Goal: Task Accomplishment & Management: Manage account settings

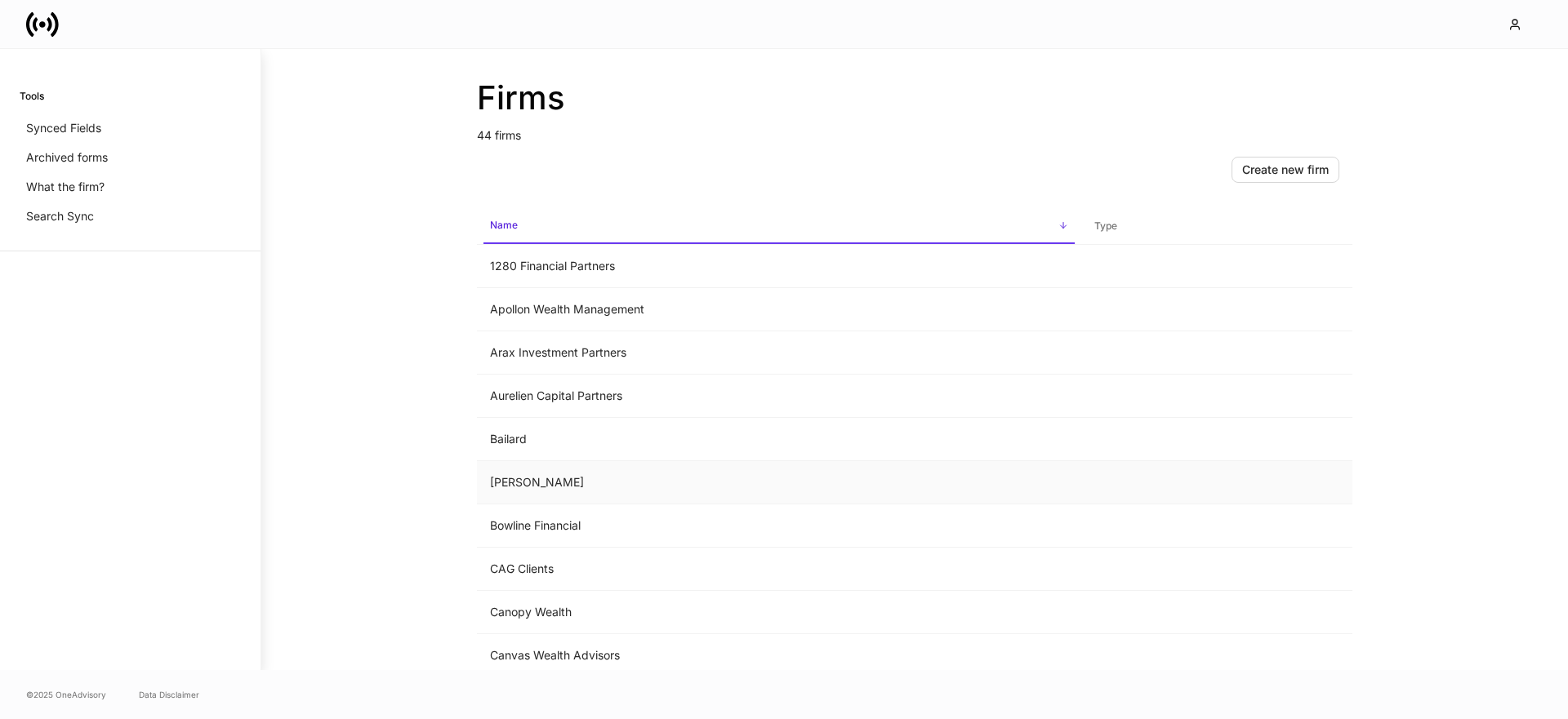
click at [505, 481] on td "Bartlett" at bounding box center [779, 483] width 605 height 43
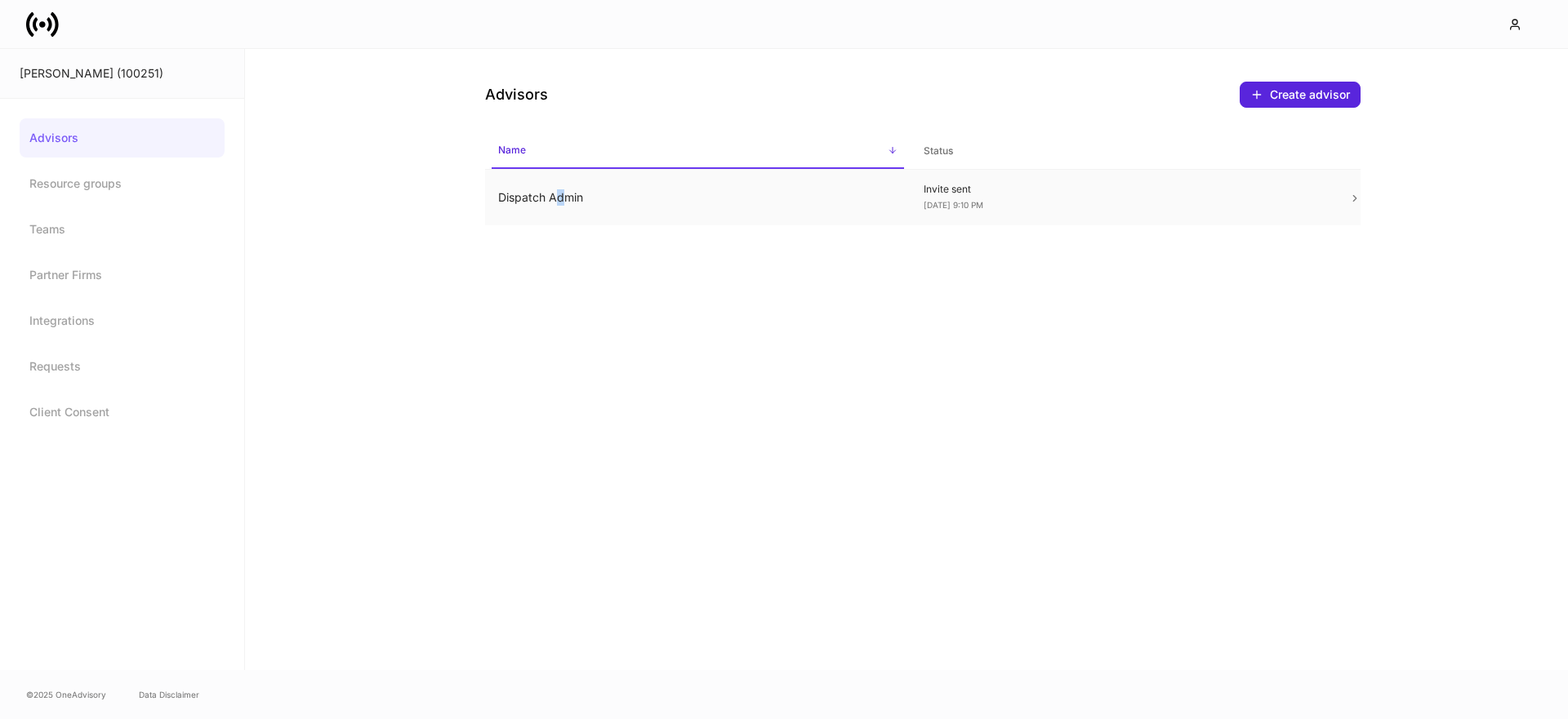
click at [560, 204] on td "Dispatch Admin" at bounding box center [698, 197] width 425 height 56
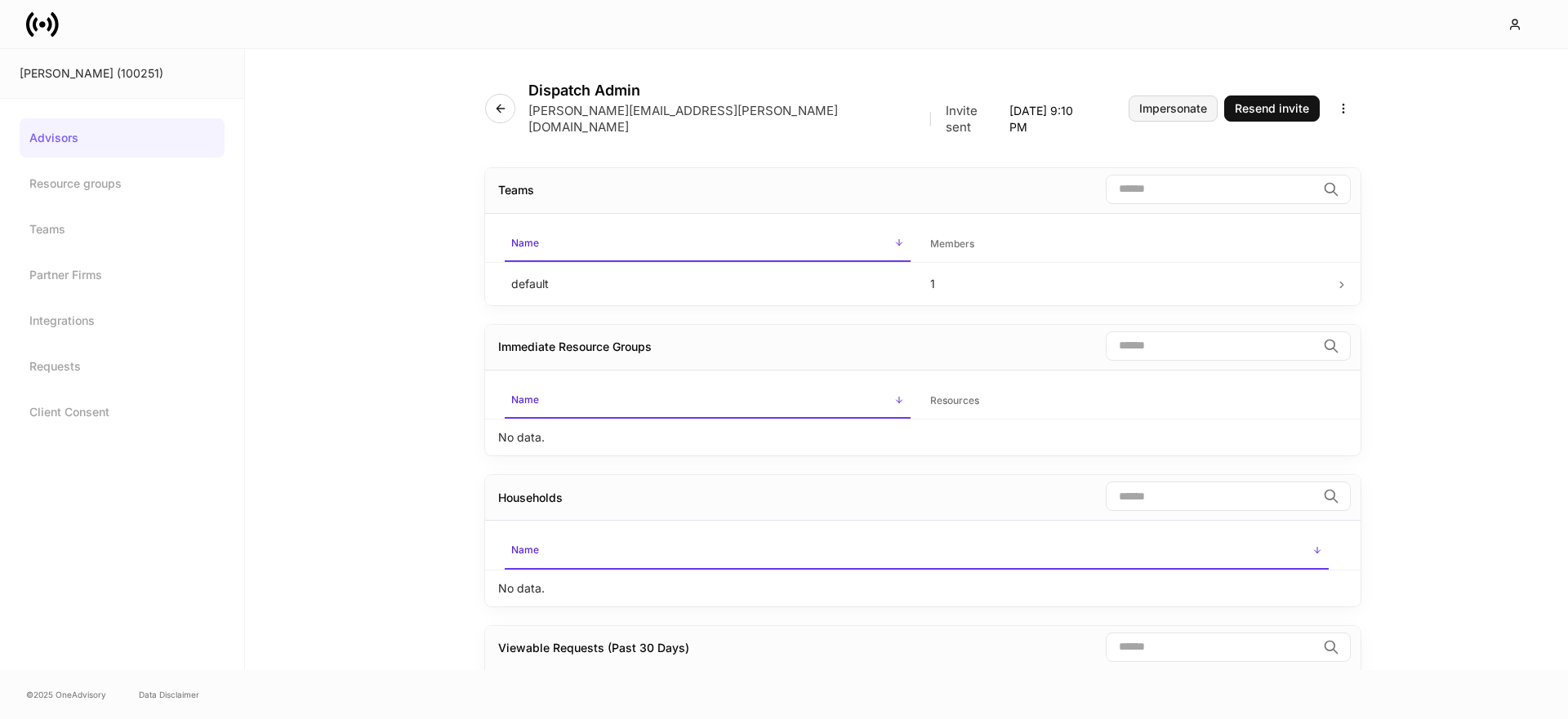
click at [1178, 110] on button "Impersonate" at bounding box center [1173, 108] width 89 height 26
click at [18, 19] on div at bounding box center [784, 24] width 1568 height 49
click at [31, 20] on icon at bounding box center [42, 25] width 32 height 32
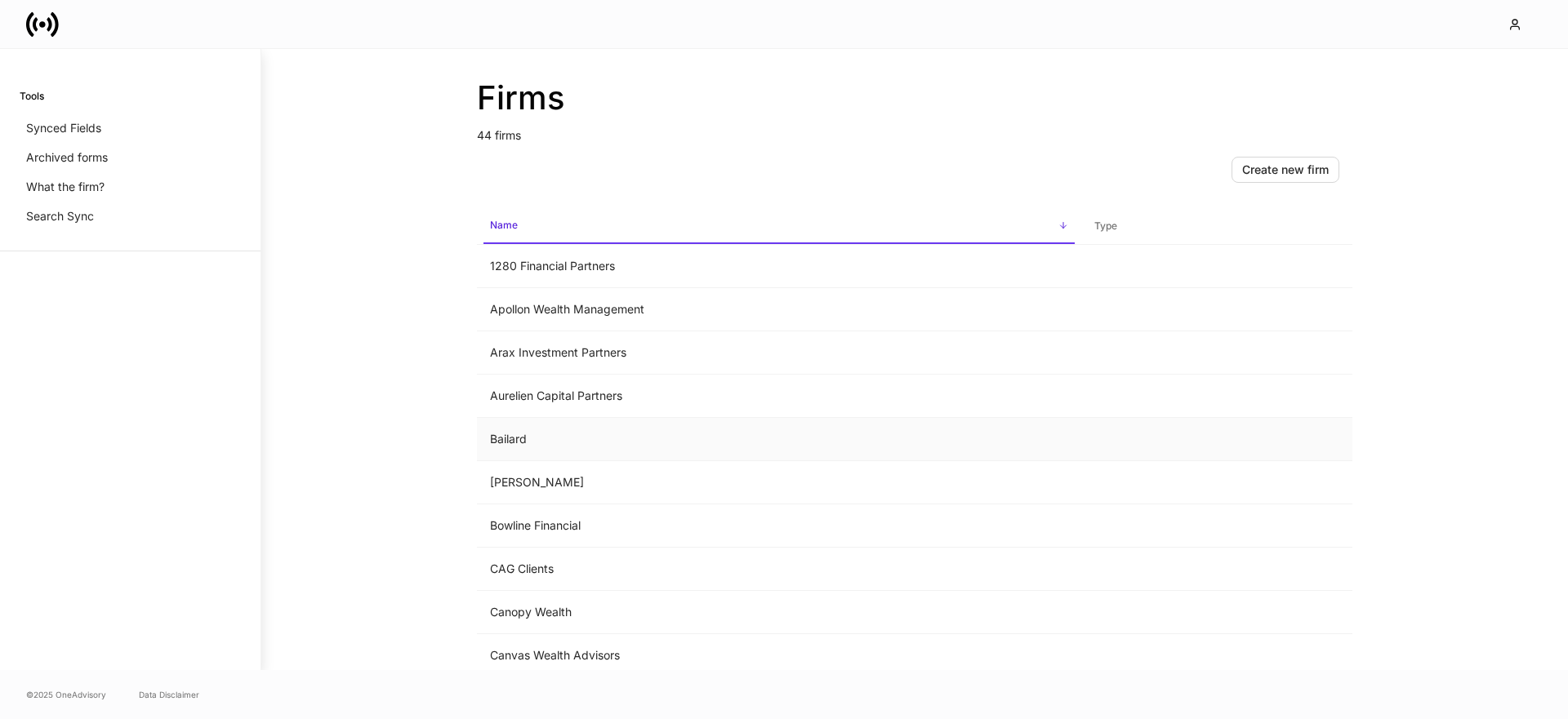
click at [545, 433] on td "Bailard" at bounding box center [779, 439] width 605 height 43
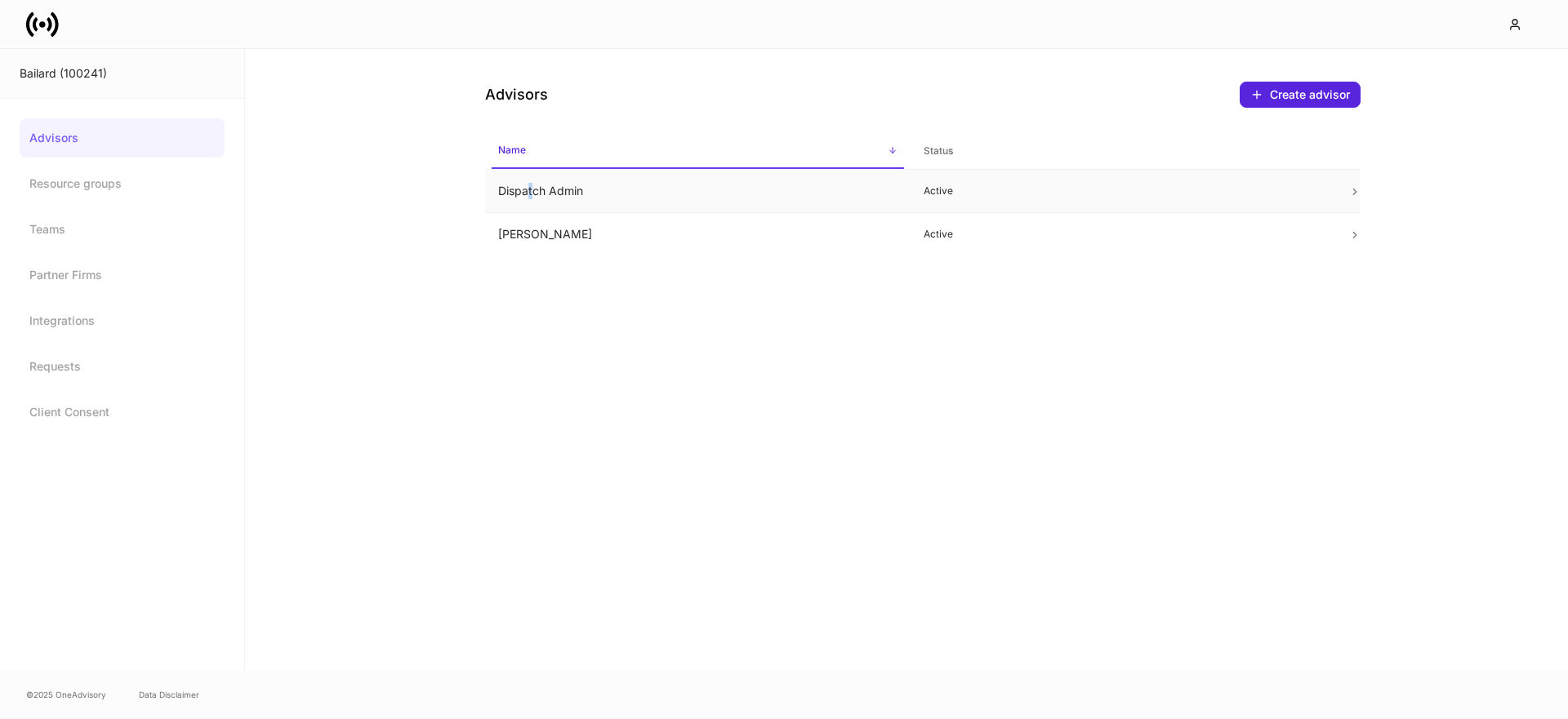
click at [530, 197] on td "Dispatch Admin" at bounding box center [698, 191] width 425 height 43
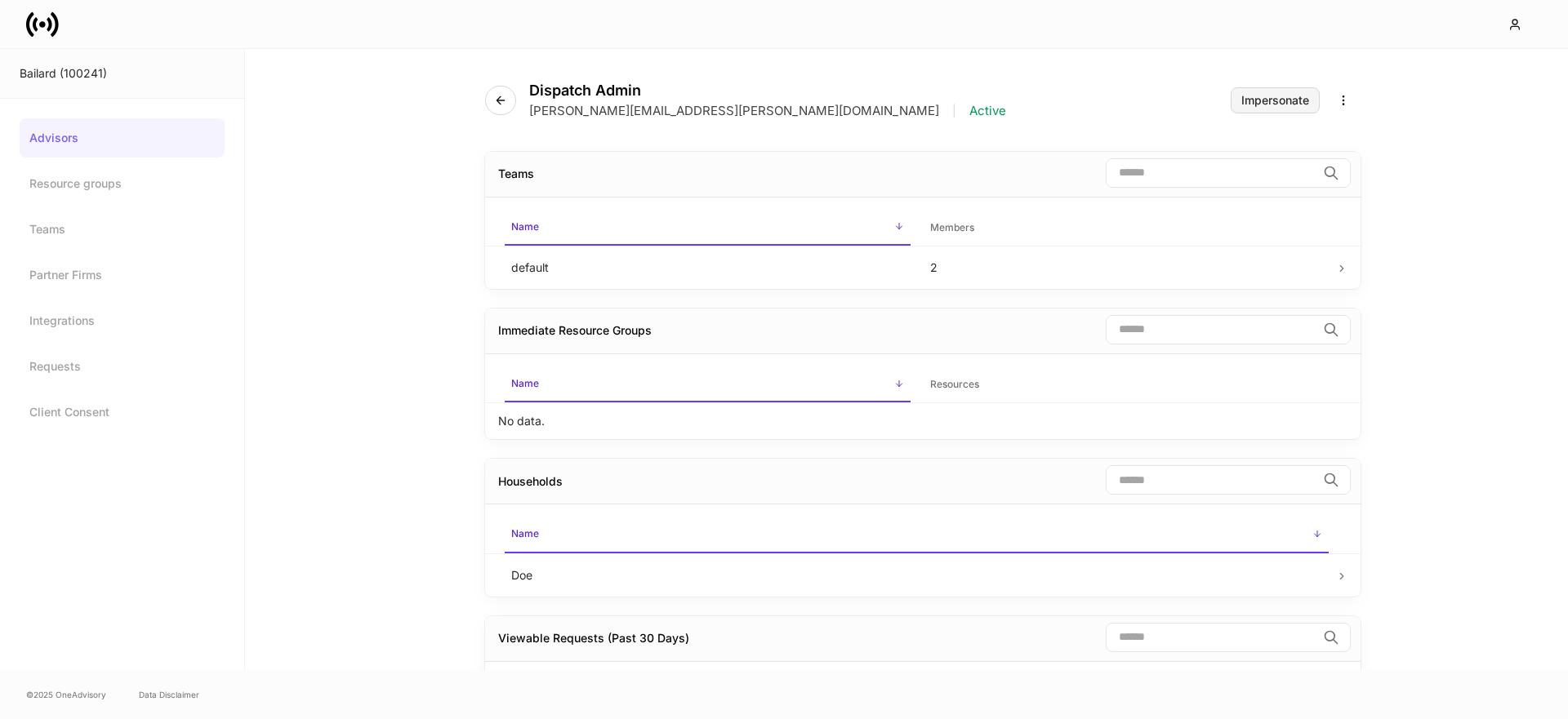
click at [1262, 100] on div "Impersonate" at bounding box center [1275, 100] width 68 height 11
